Goal: Use online tool/utility: Utilize a website feature to perform a specific function

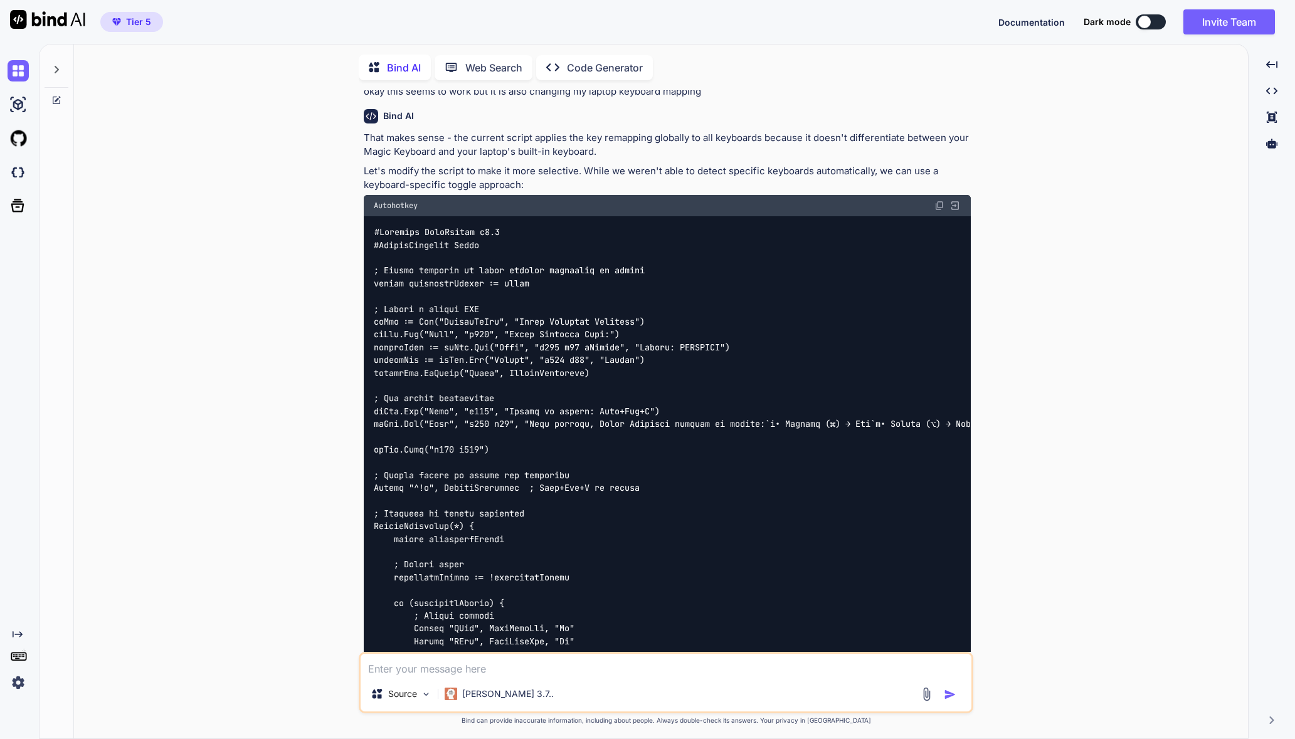
scroll to position [4, 0]
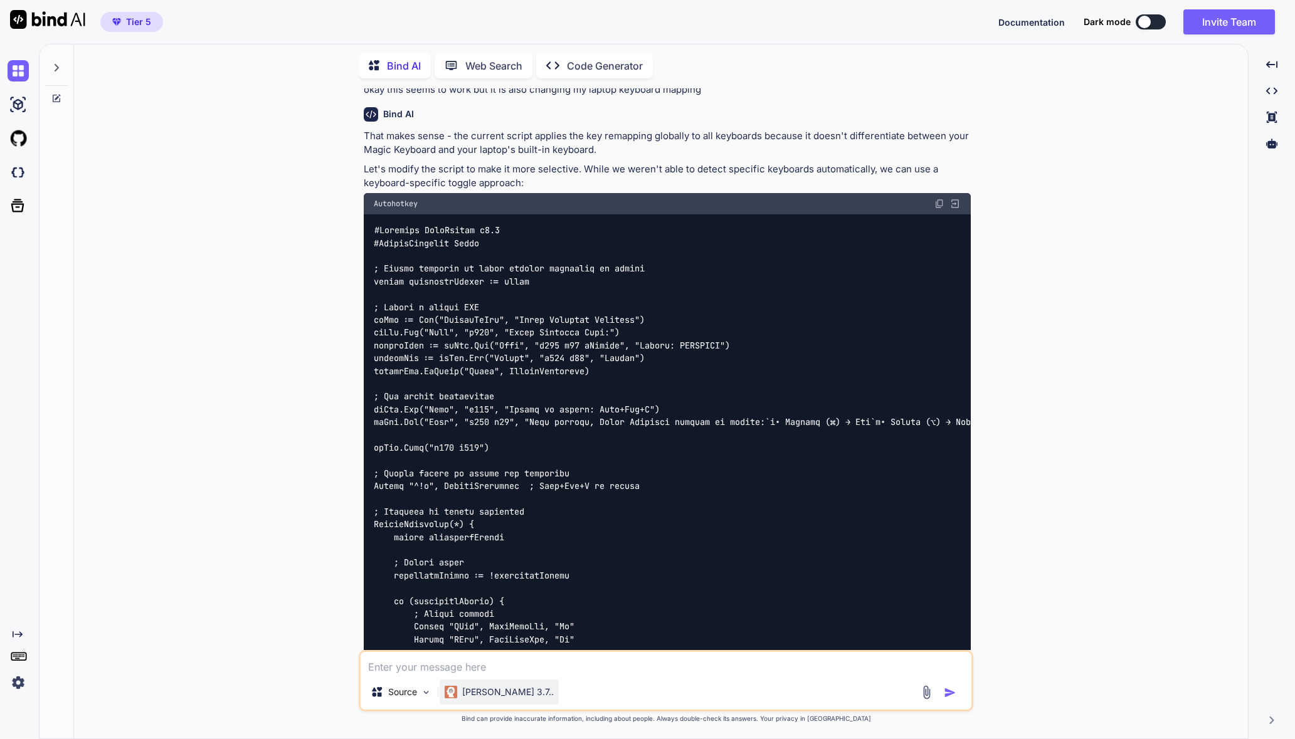
click at [500, 691] on p "[PERSON_NAME] 3.7.." at bounding box center [508, 692] width 92 height 13
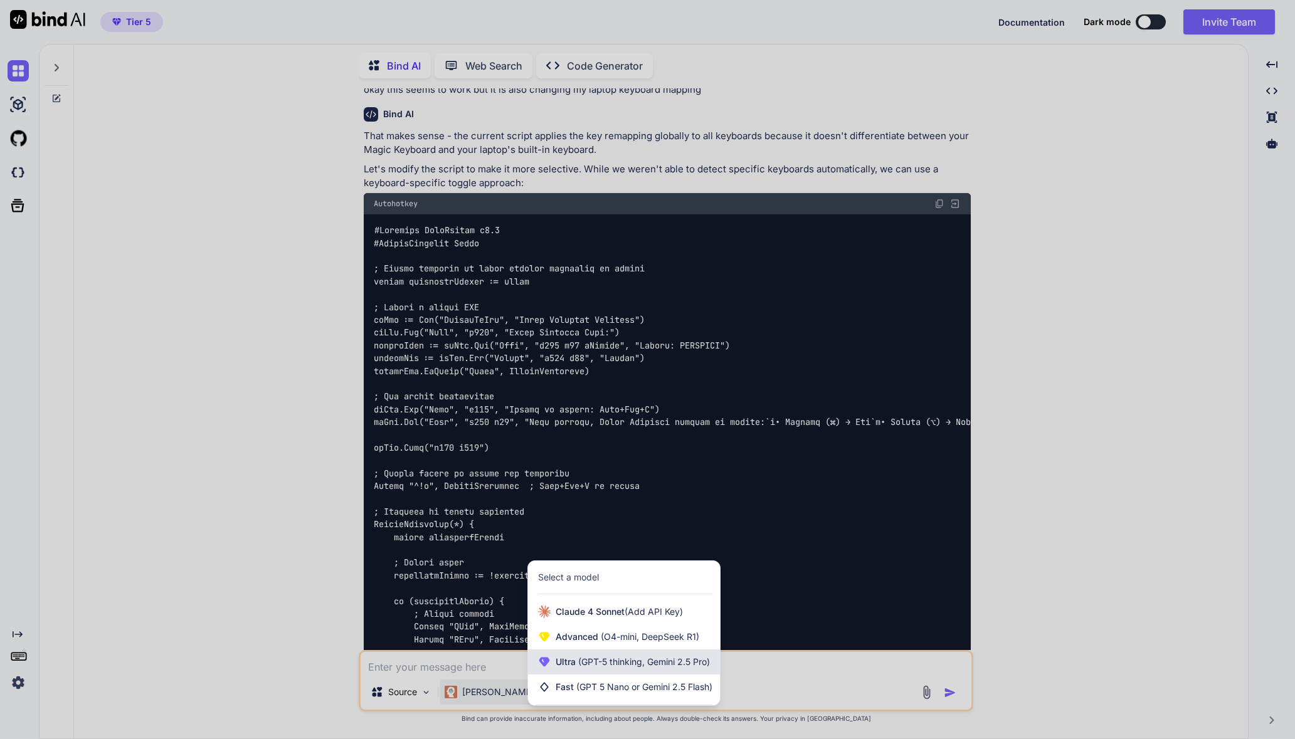
click at [600, 662] on span "(GPT-5 thinking, Gemini 2.5 Pro)" at bounding box center [643, 662] width 134 height 11
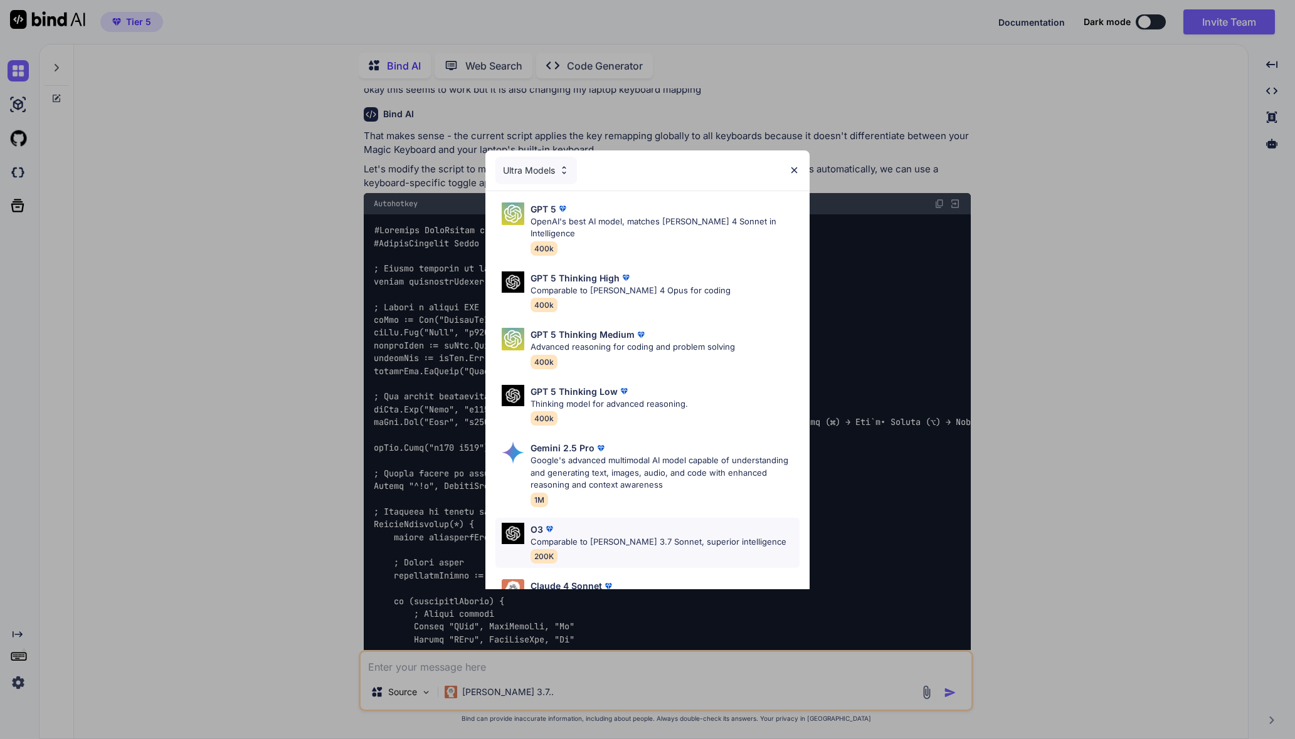
scroll to position [92, 0]
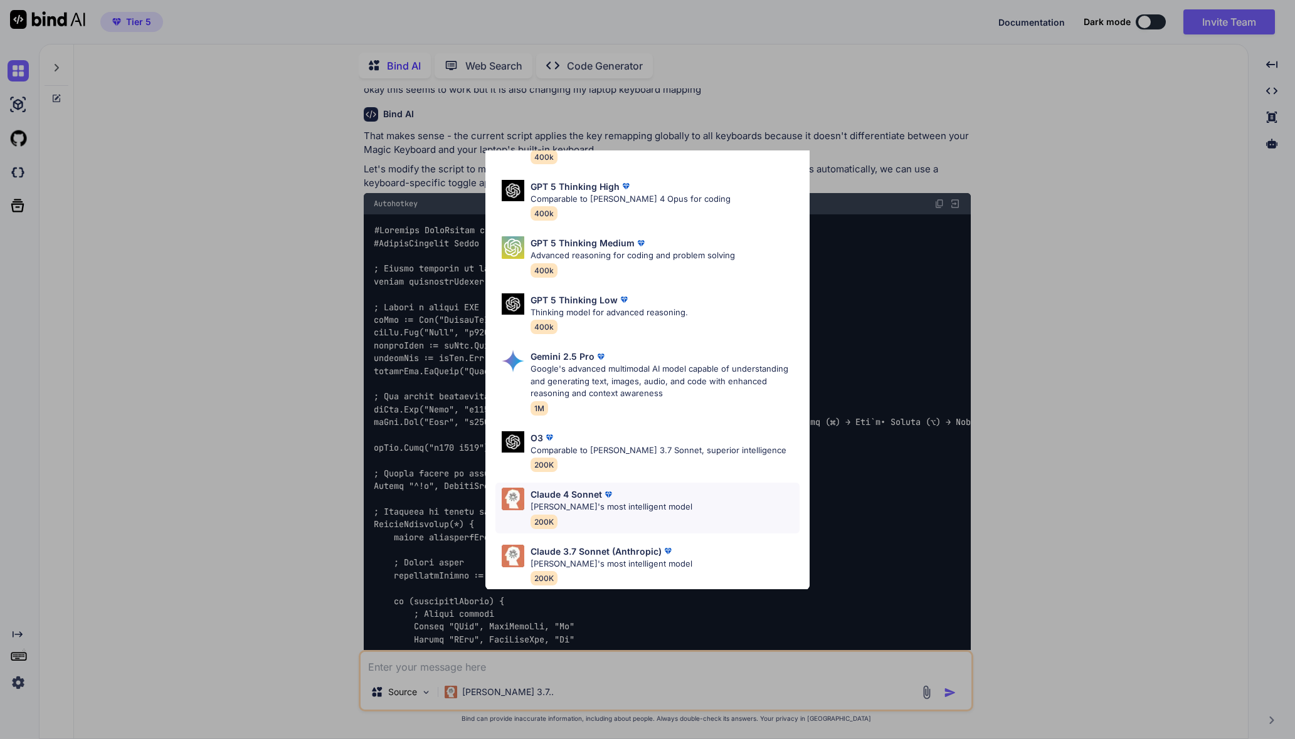
click at [694, 483] on div "[PERSON_NAME] 4 Sonnet [PERSON_NAME]'s most intelligent model 200K" at bounding box center [647, 508] width 304 height 51
type textarea "x"
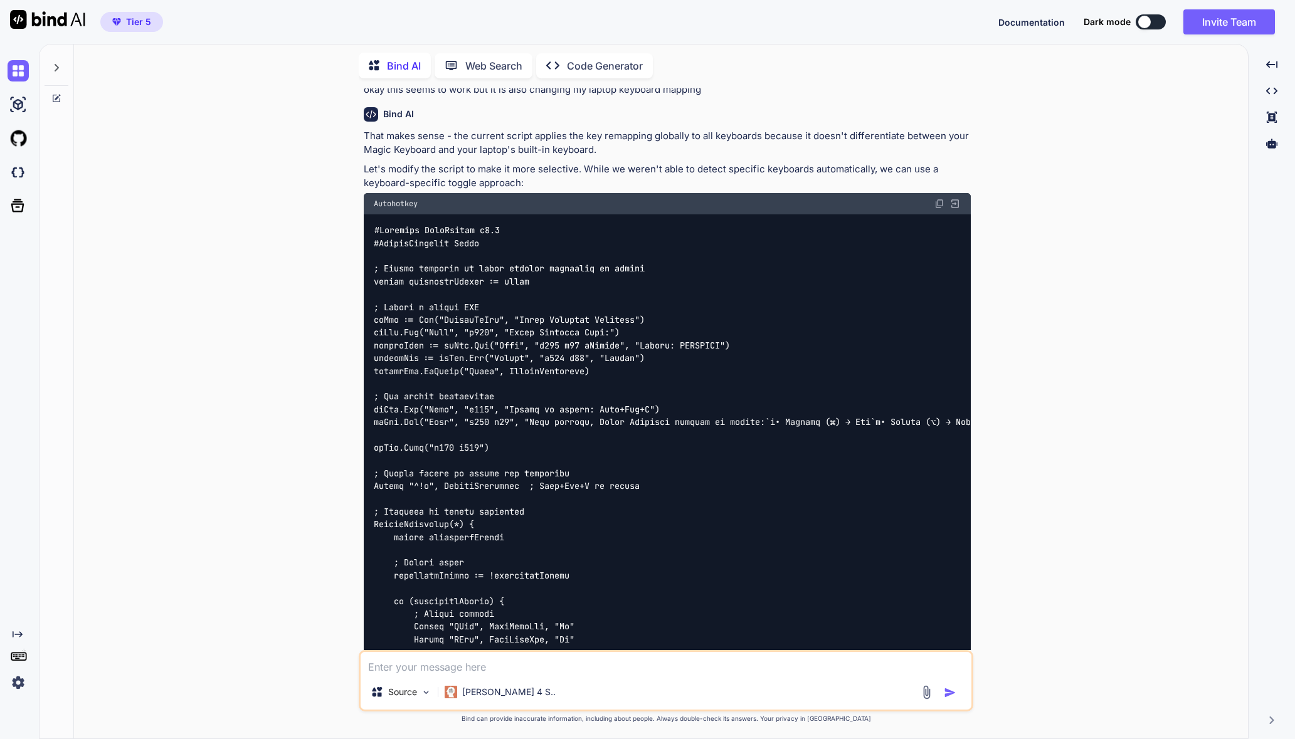
click at [503, 662] on textarea at bounding box center [666, 663] width 611 height 23
type textarea "t"
type textarea "x"
type textarea "tr"
type textarea "x"
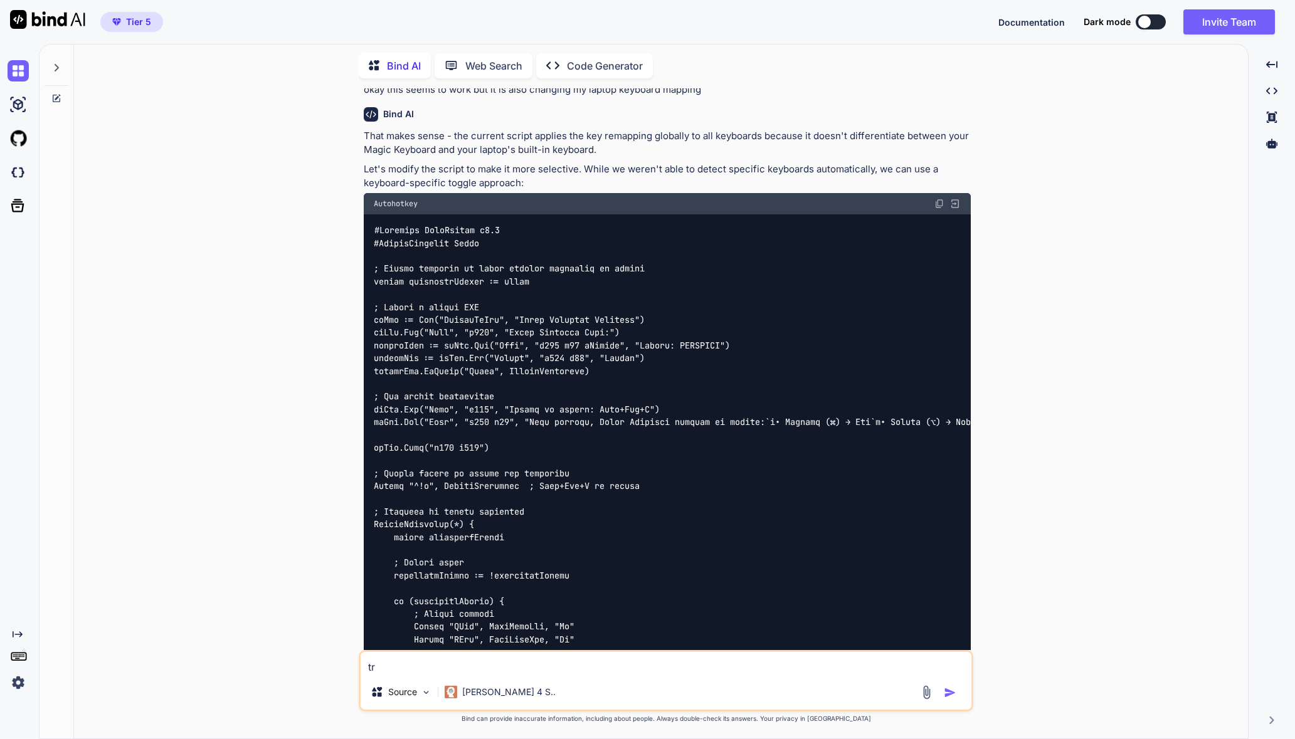
type textarea "try"
type textarea "x"
type textarea "try"
type textarea "x"
type textarea "try a"
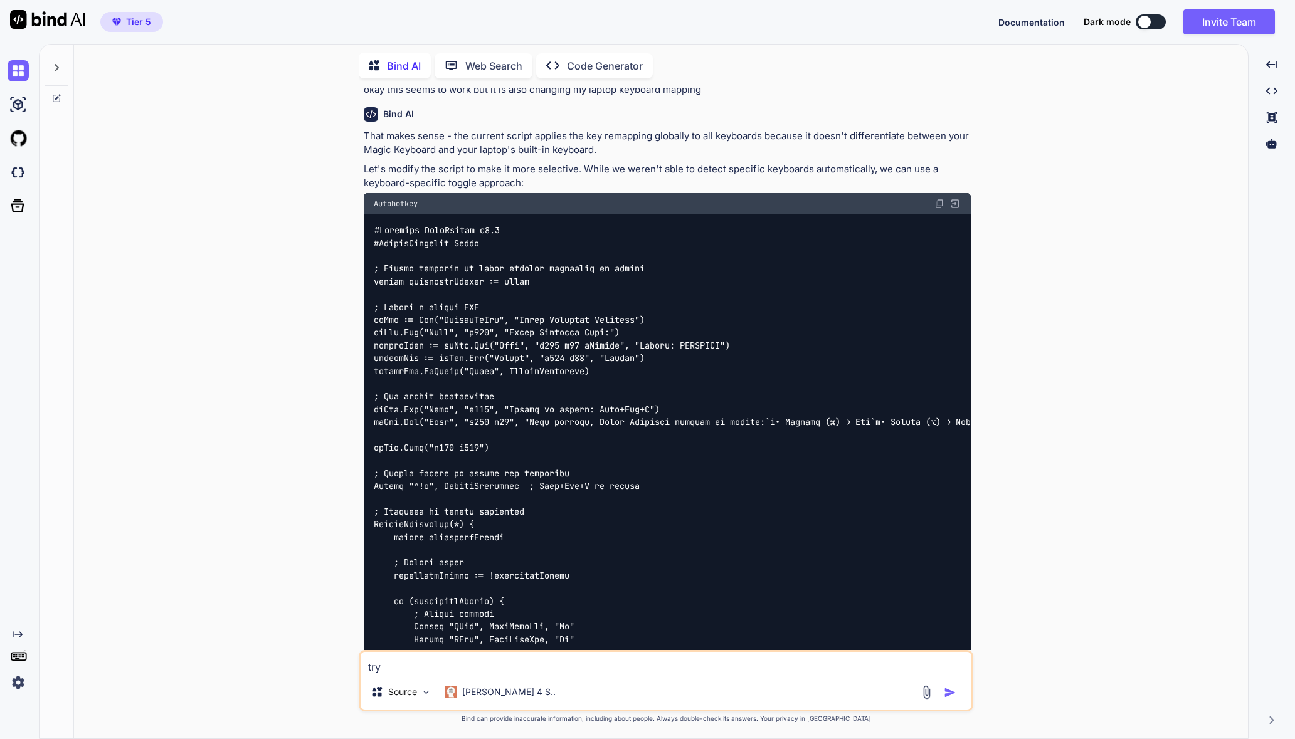
type textarea "x"
type textarea "try ag"
type textarea "x"
type textarea "try aga"
type textarea "x"
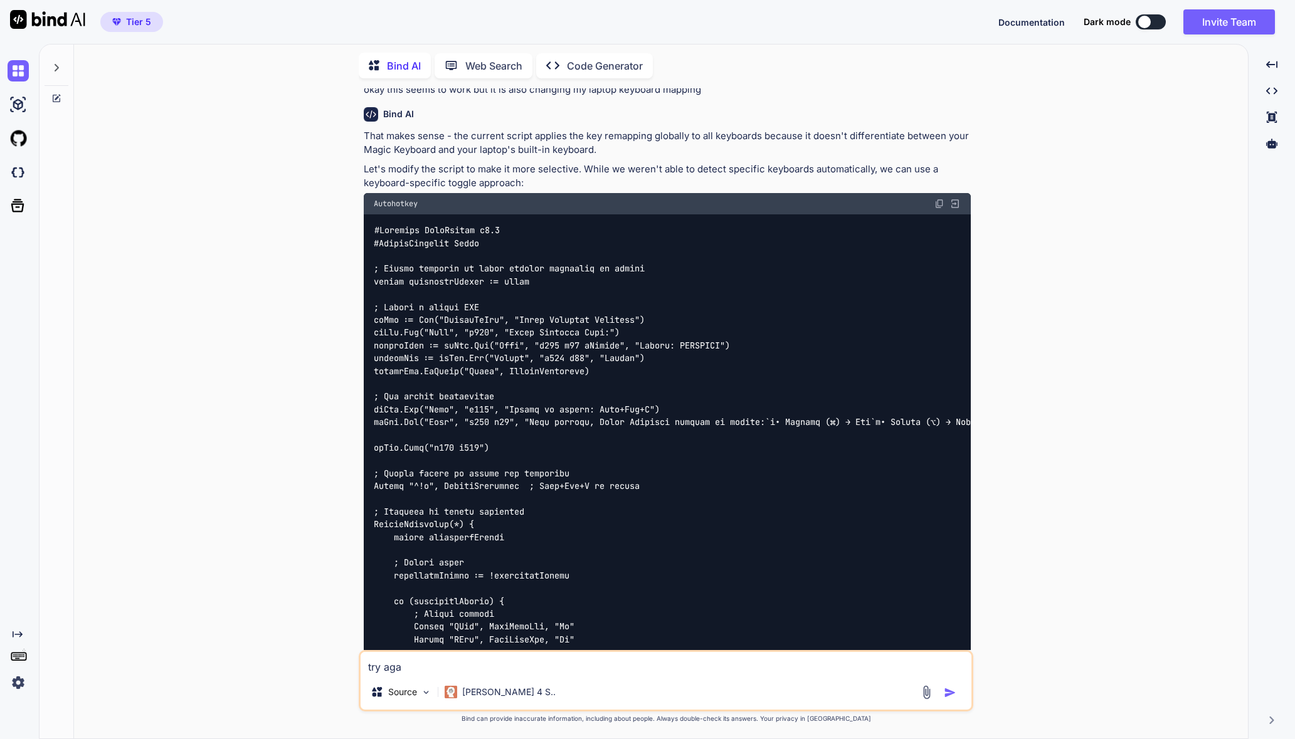
type textarea "try agai"
type textarea "x"
type textarea "try again"
type textarea "x"
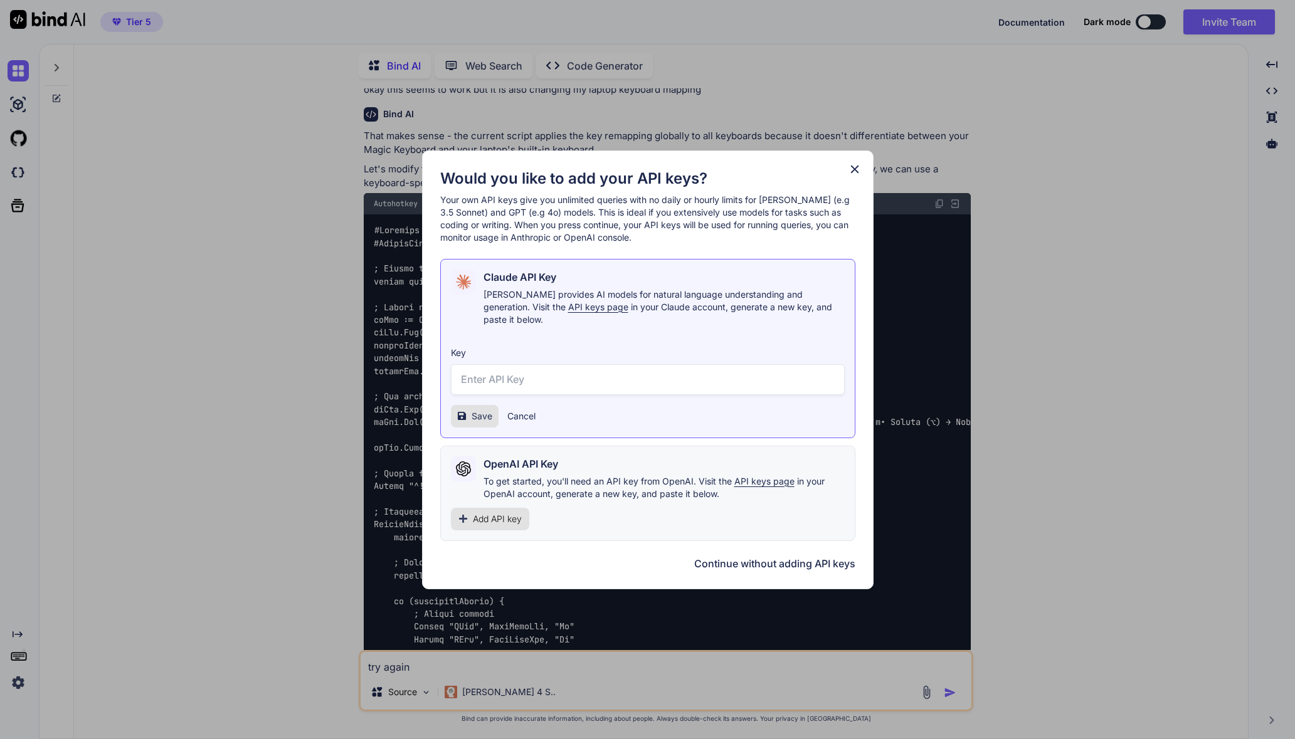
type textarea "try again"
click at [802, 558] on button "Continue without adding API keys" at bounding box center [774, 563] width 161 height 15
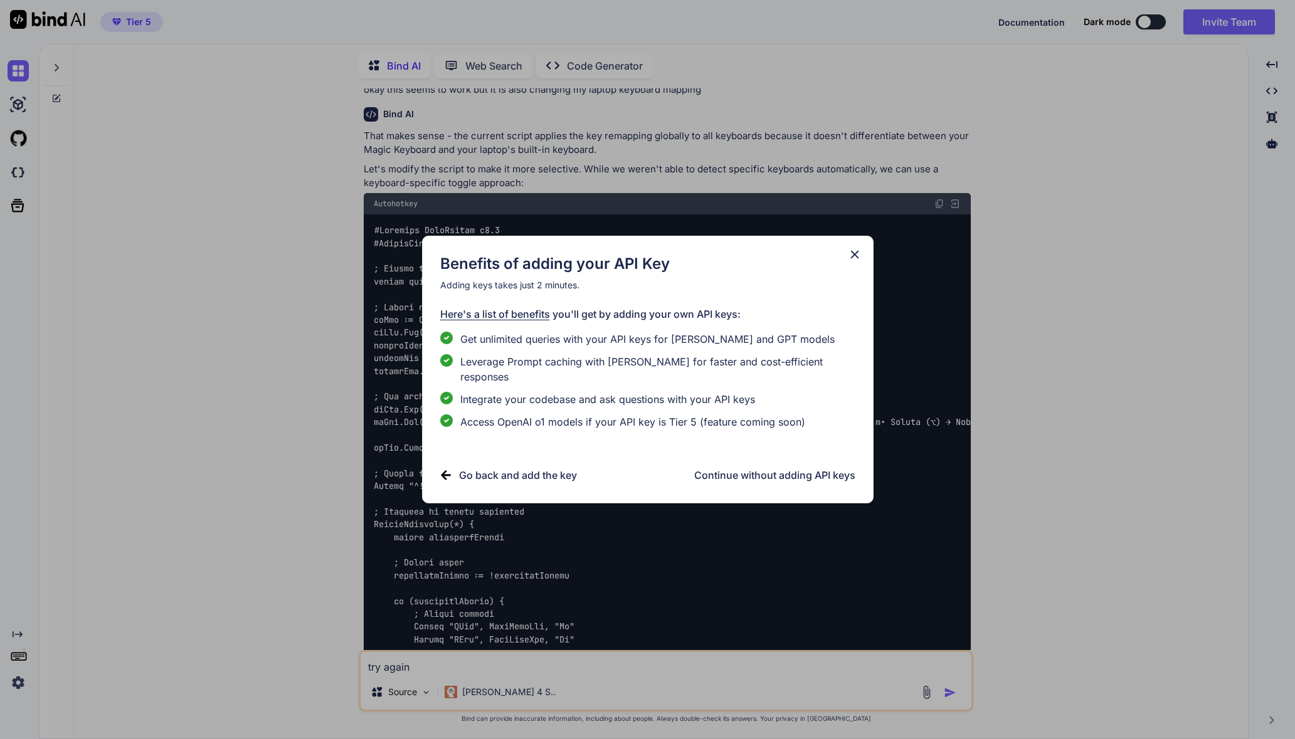
click at [774, 470] on h3 "Continue without adding API keys" at bounding box center [774, 475] width 161 height 15
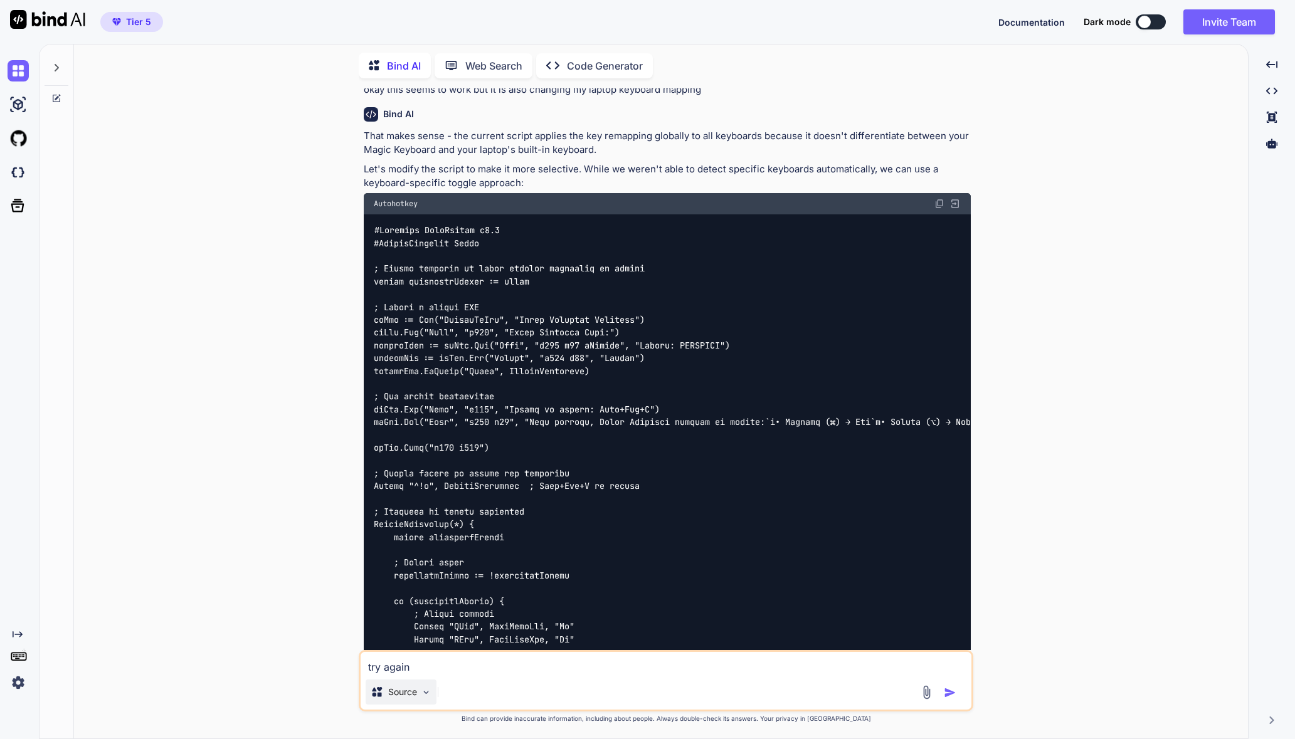
click at [405, 689] on p "Source" at bounding box center [402, 692] width 29 height 13
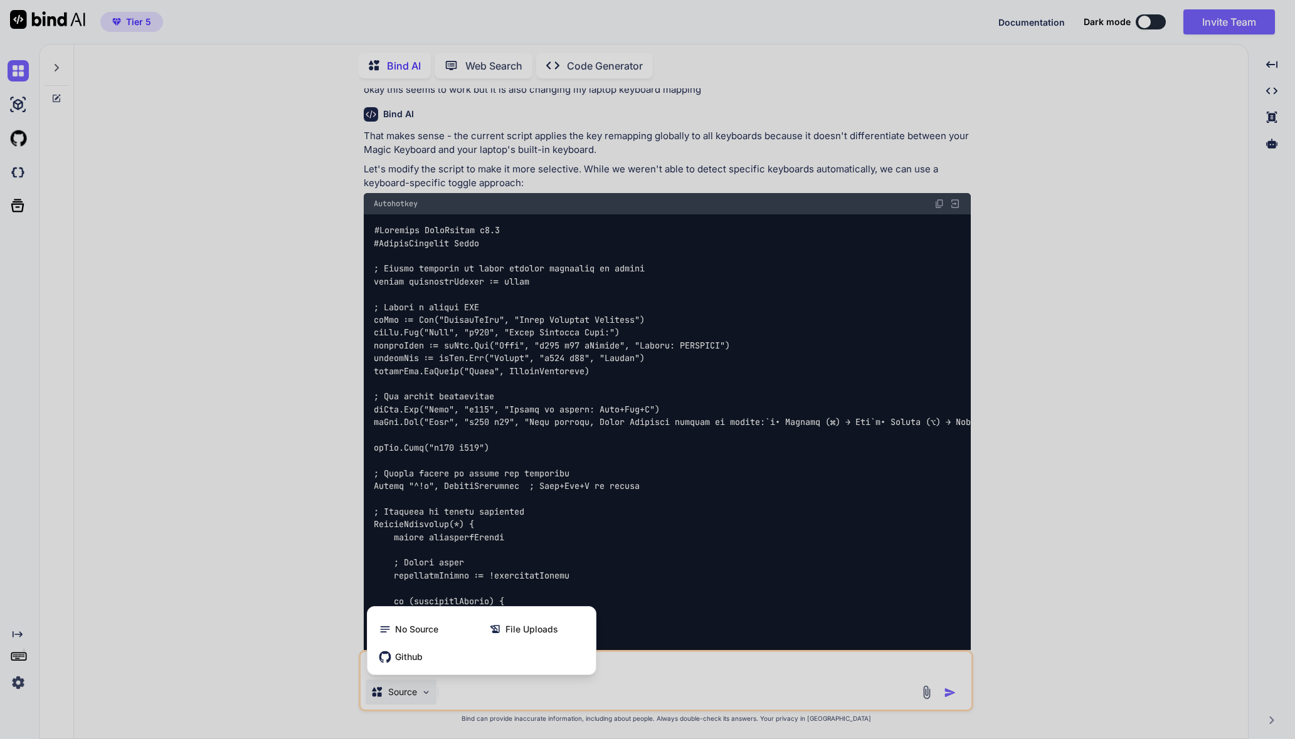
click at [420, 680] on div at bounding box center [647, 369] width 1295 height 739
type textarea "x"
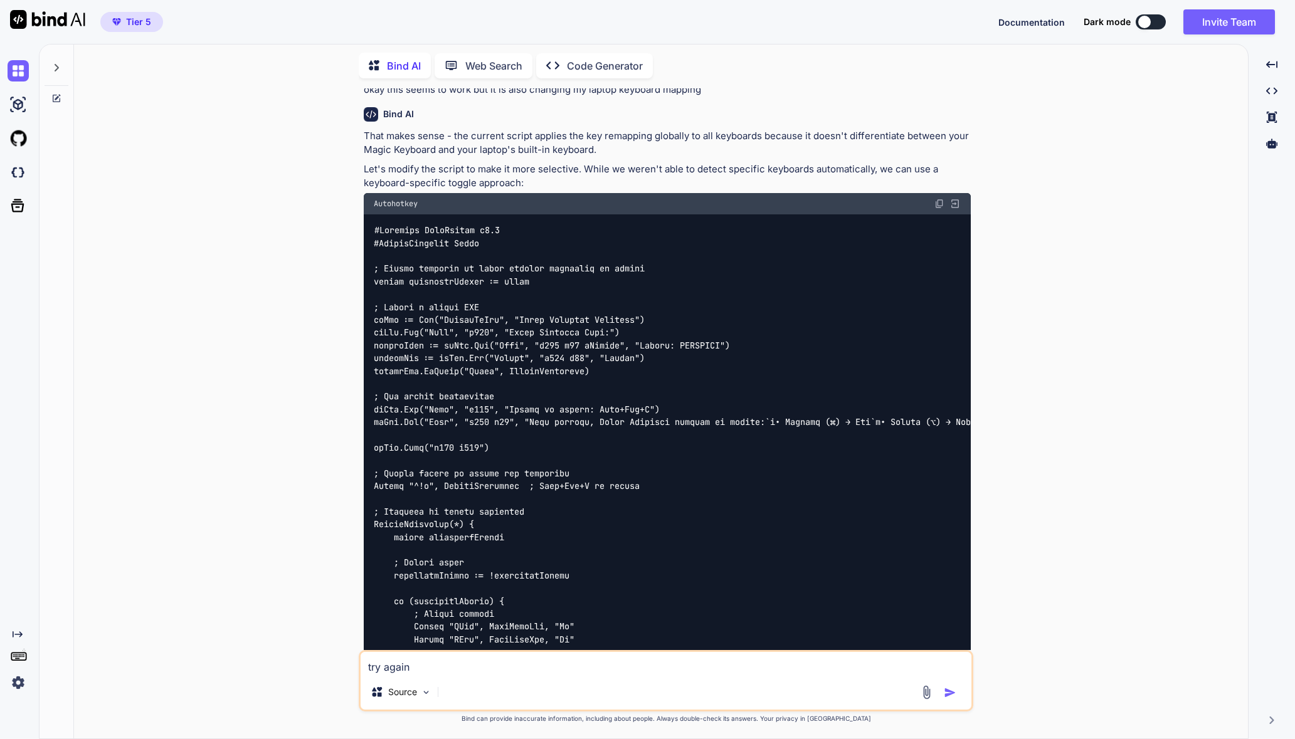
click at [498, 690] on div "Source" at bounding box center [666, 695] width 611 height 30
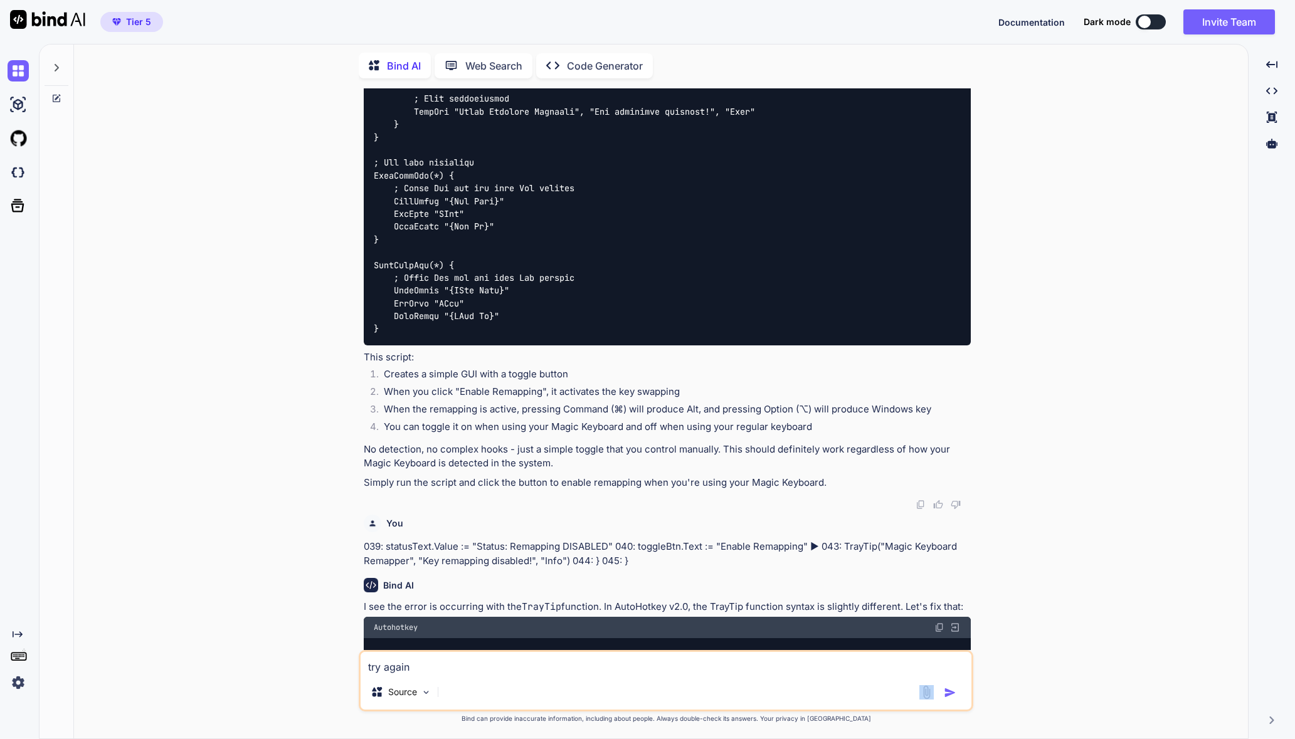
scroll to position [7119, 0]
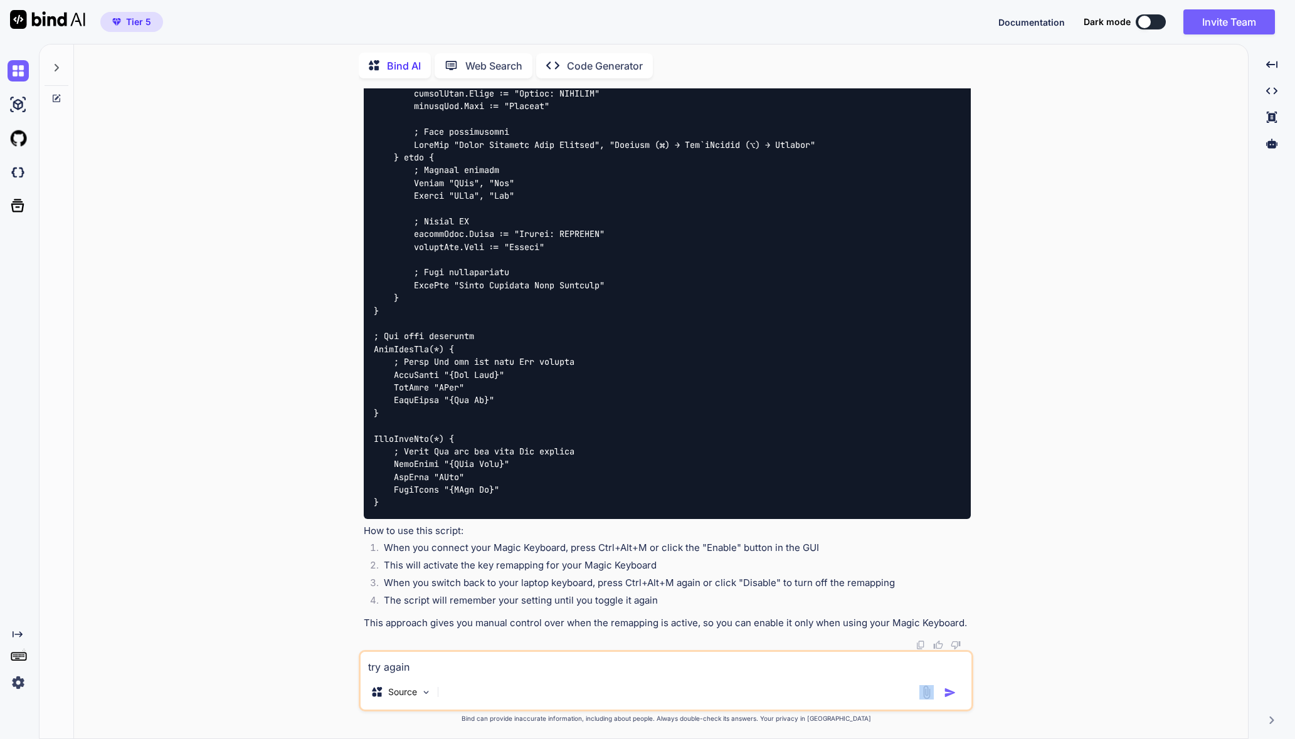
click at [19, 680] on img at bounding box center [18, 682] width 21 height 21
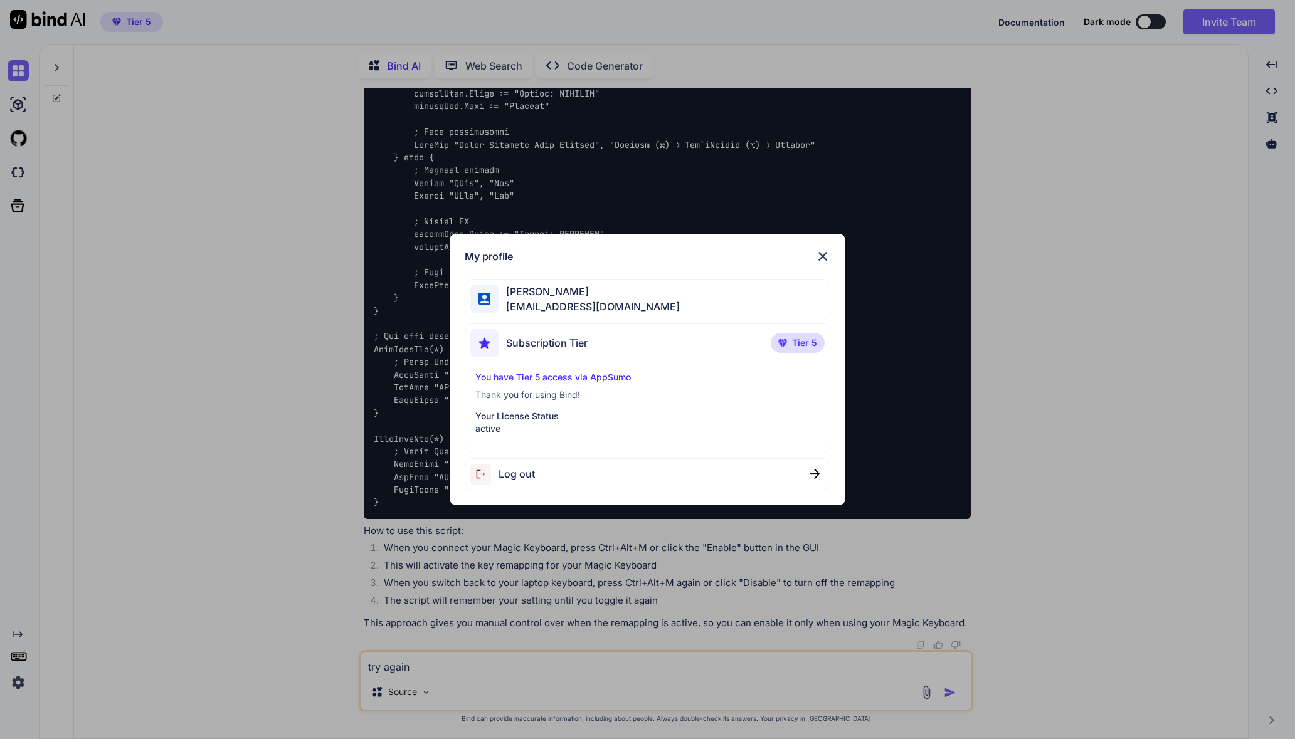
click at [217, 576] on div "My profile [PERSON_NAME] [EMAIL_ADDRESS][DOMAIN_NAME] Subscription Tier Tier 5 …" at bounding box center [647, 369] width 1295 height 739
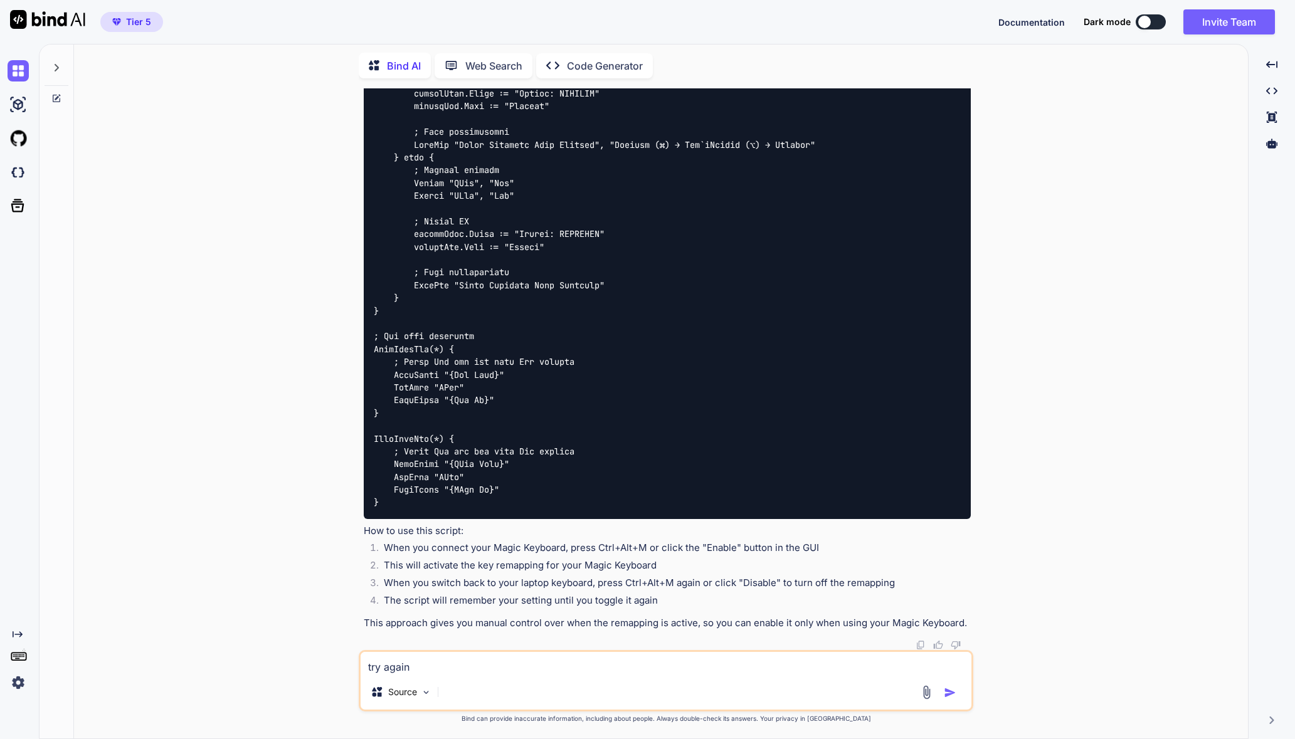
drag, startPoint x: 275, startPoint y: 339, endPoint x: 267, endPoint y: 328, distance: 13.9
click at [271, 334] on div "You Bind AI I see there's an error with the WMI initialization. Let's try a sim…" at bounding box center [666, 413] width 1164 height 650
click at [55, 53] on div at bounding box center [57, 64] width 24 height 43
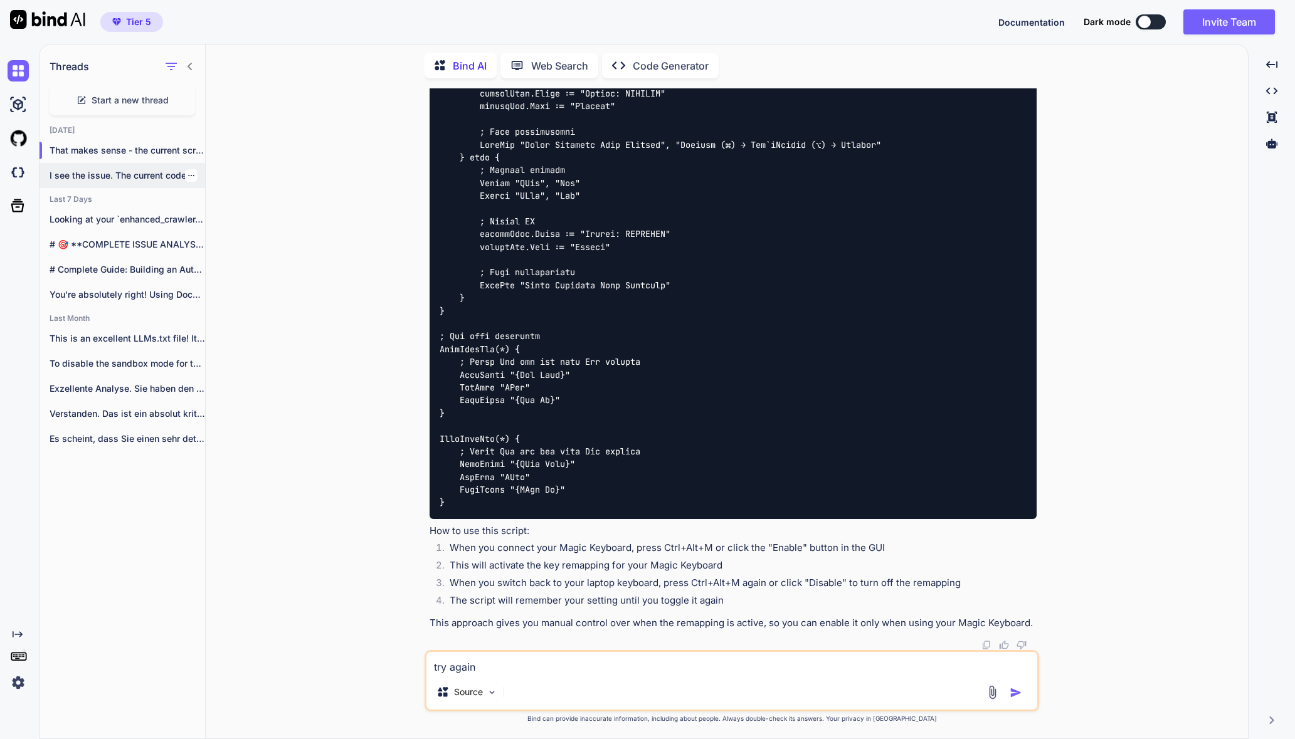
click at [163, 175] on p "I see the issue. The current code..." at bounding box center [128, 175] width 156 height 13
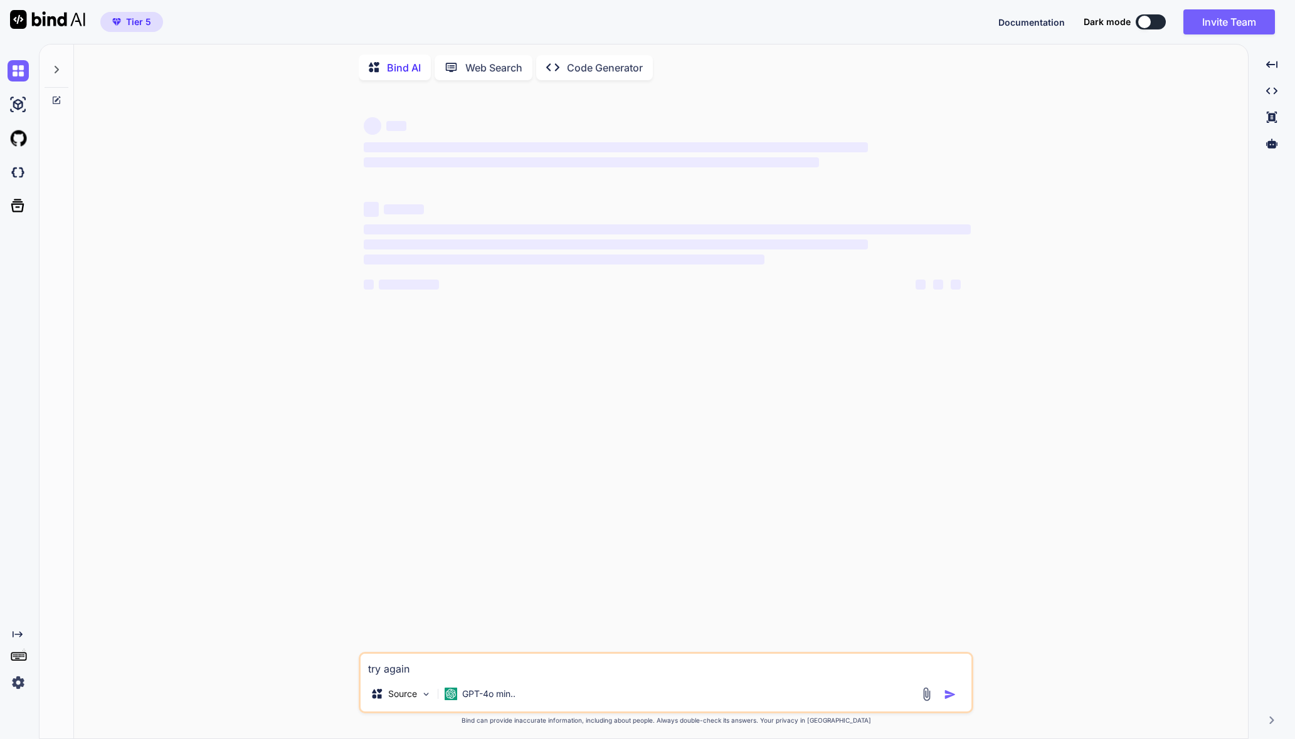
scroll to position [4, 0]
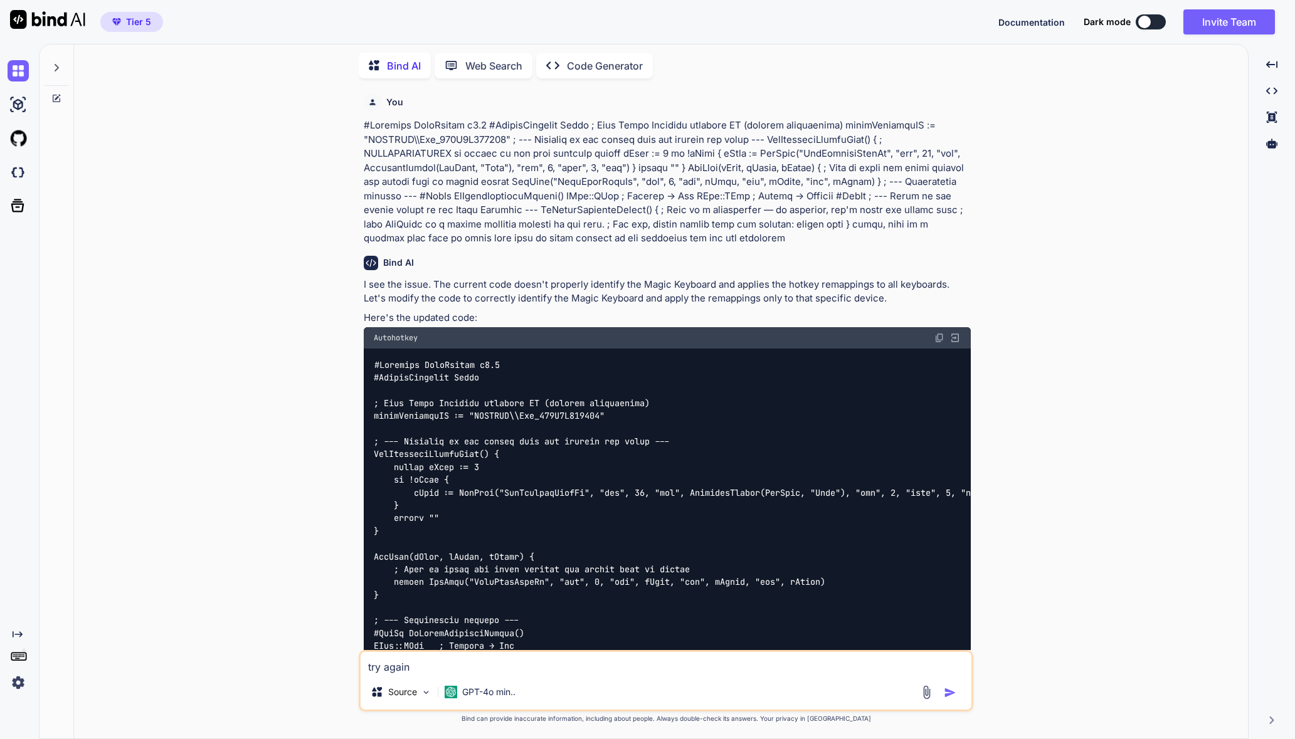
type textarea "x"
